Goal: Navigation & Orientation: Find specific page/section

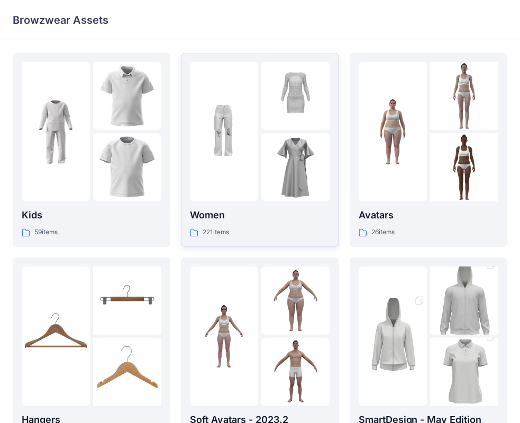
click at [254, 126] on img at bounding box center [224, 132] width 68 height 68
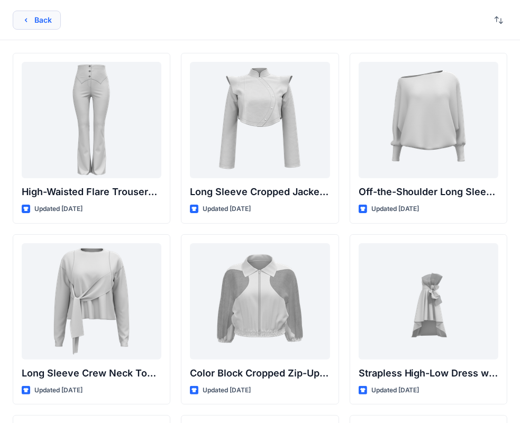
click at [22, 23] on icon "button" at bounding box center [26, 20] width 8 height 8
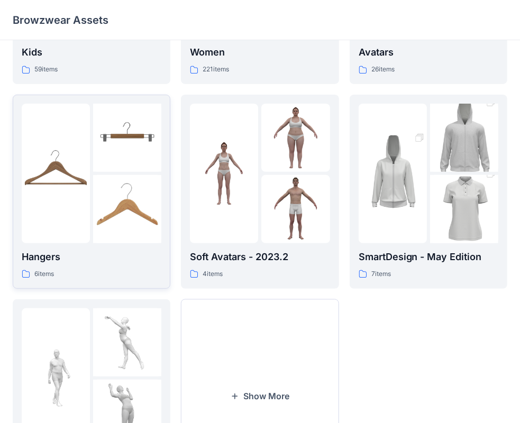
scroll to position [262, 0]
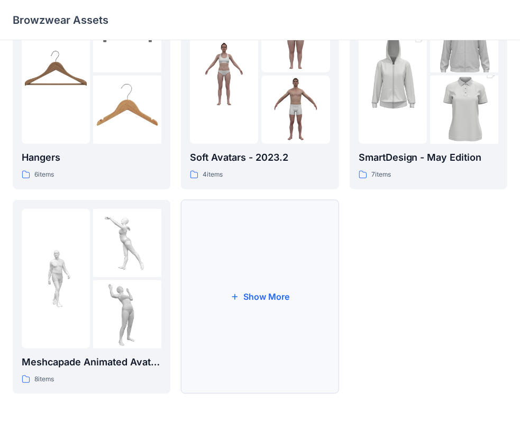
click at [264, 283] on button "Show More" at bounding box center [260, 297] width 158 height 194
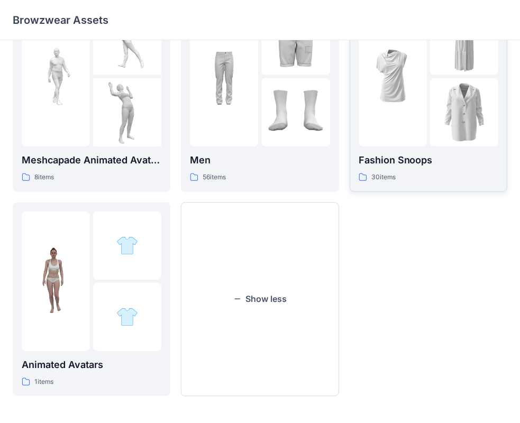
scroll to position [467, 0]
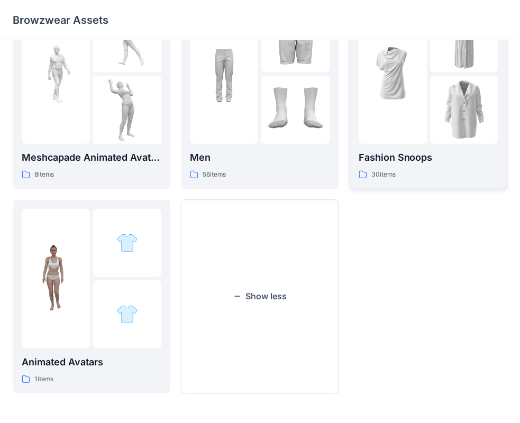
click at [423, 118] on div at bounding box center [392, 74] width 68 height 140
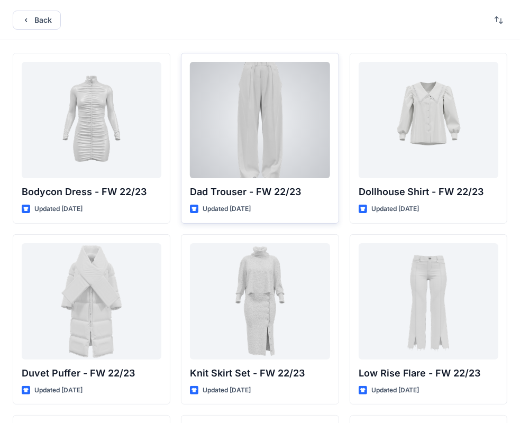
click at [296, 135] on div at bounding box center [260, 120] width 140 height 116
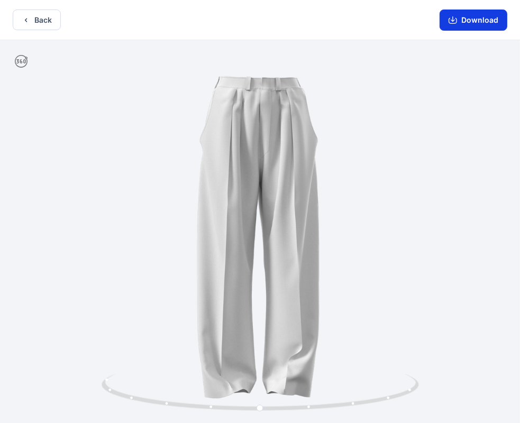
click at [473, 17] on button "Download" at bounding box center [473, 20] width 68 height 21
click at [454, 20] on icon "button" at bounding box center [452, 18] width 4 height 5
click at [27, 27] on button "Back" at bounding box center [37, 20] width 48 height 21
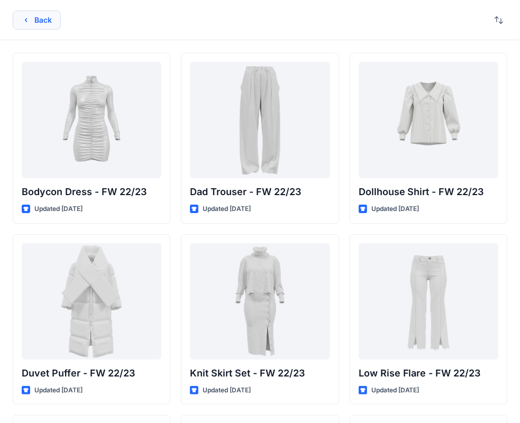
click at [26, 23] on icon "button" at bounding box center [26, 20] width 8 height 8
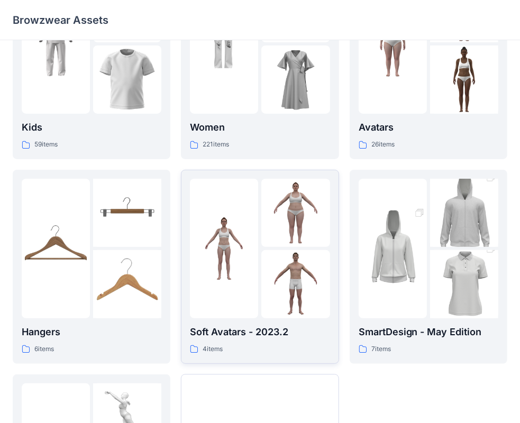
scroll to position [159, 0]
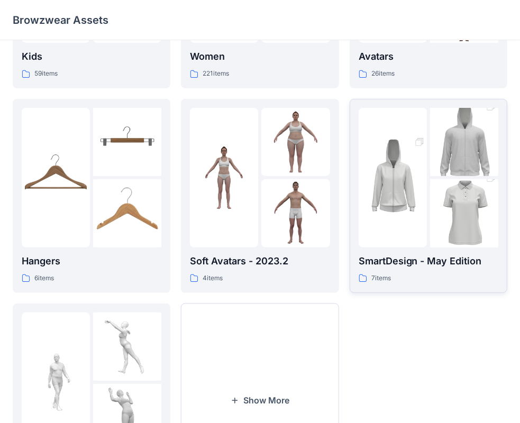
click at [437, 181] on img at bounding box center [464, 213] width 68 height 103
